Goal: Use online tool/utility: Use online tool/utility

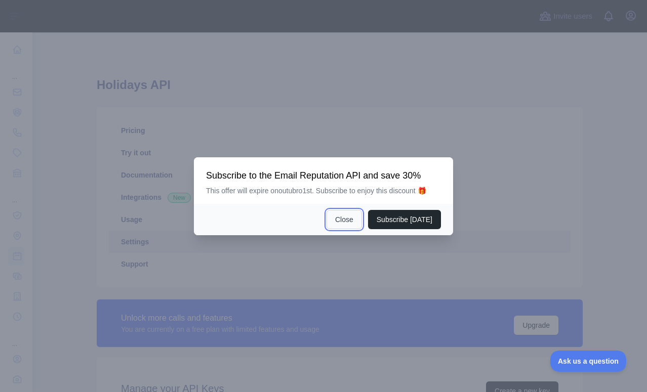
click at [344, 220] on button "Close" at bounding box center [343, 219] width 35 height 19
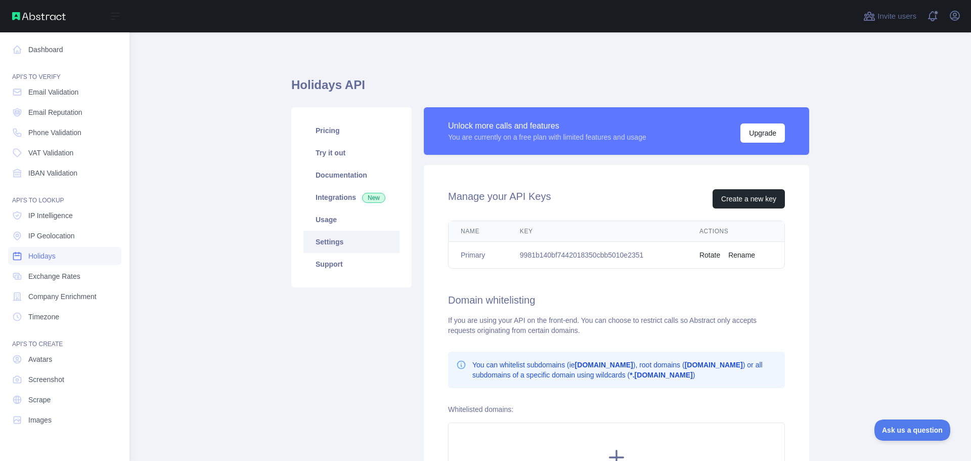
click at [47, 256] on span "Holidays" at bounding box center [41, 256] width 27 height 10
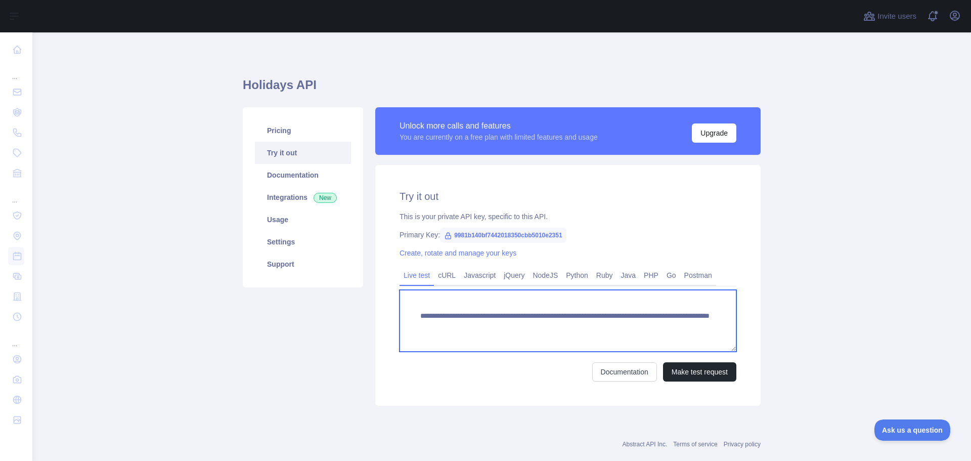
drag, startPoint x: 416, startPoint y: 315, endPoint x: 437, endPoint y: 334, distance: 27.6
click at [437, 334] on textarea "**********" at bounding box center [568, 321] width 337 height 62
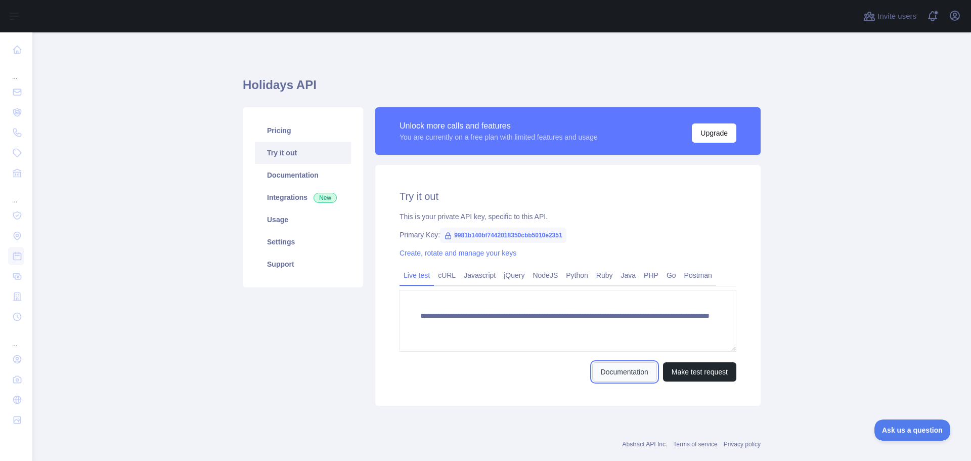
click at [613, 370] on link "Documentation" at bounding box center [624, 371] width 65 height 19
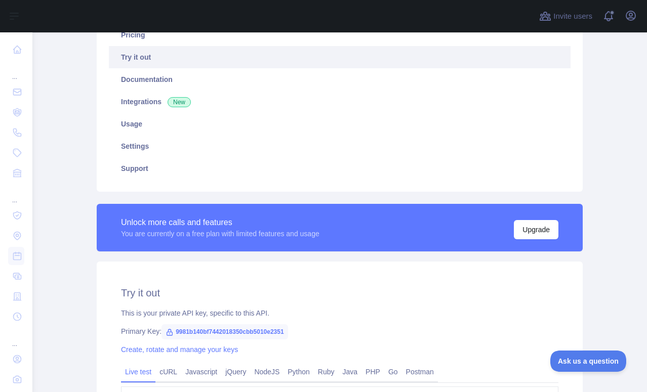
scroll to position [281, 0]
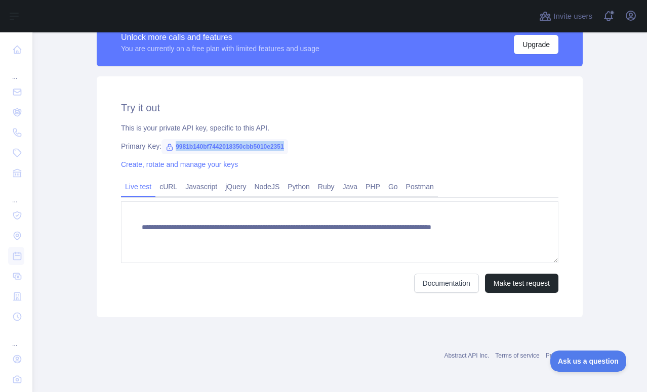
drag, startPoint x: 280, startPoint y: 146, endPoint x: 170, endPoint y: 146, distance: 109.8
click at [170, 146] on span "9981b140bf7442018350cbb5010e2351" at bounding box center [224, 146] width 126 height 15
copy span "9981b140bf7442018350cbb5010e2351"
